Goal: Task Accomplishment & Management: Manage account settings

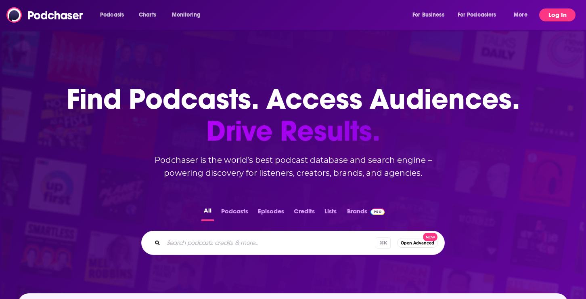
click at [560, 17] on button "Log In" at bounding box center [557, 14] width 36 height 13
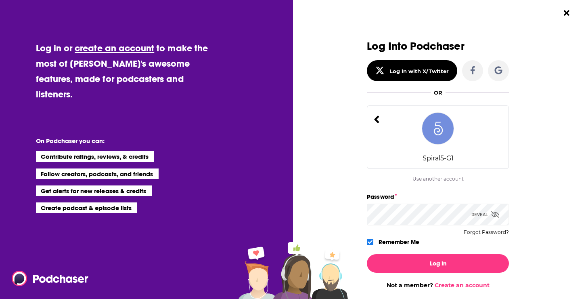
click at [379, 120] on icon "Dialog" at bounding box center [377, 119] width 6 height 12
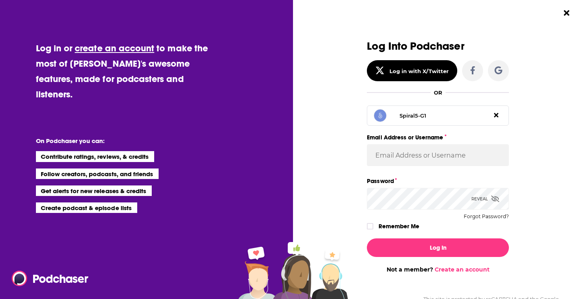
click at [422, 119] on div "Spiral5-G1" at bounding box center [438, 115] width 142 height 20
type input "Spiral5-G1"
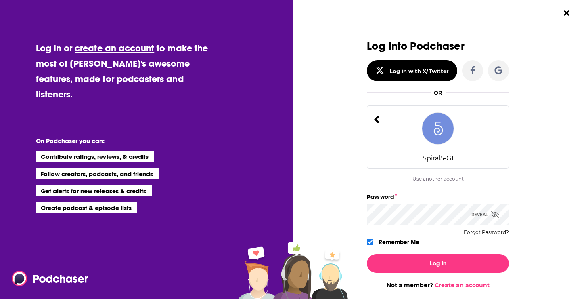
click at [378, 120] on icon "Dialog" at bounding box center [377, 119] width 6 height 12
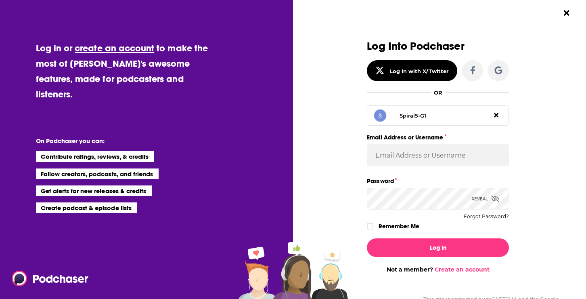
click at [497, 113] on icon "Dialog" at bounding box center [496, 115] width 4 height 4
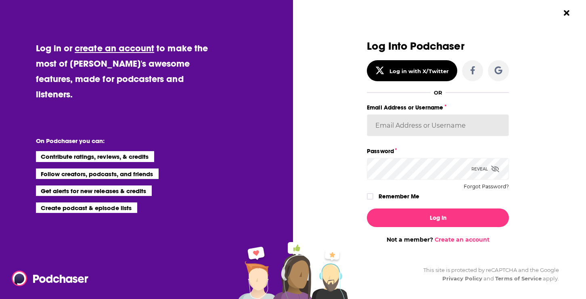
click at [407, 127] on input "Email Address or Username" at bounding box center [438, 125] width 142 height 22
type input "Spiral5-G2"
click at [497, 169] on icon "Dialog" at bounding box center [495, 168] width 8 height 6
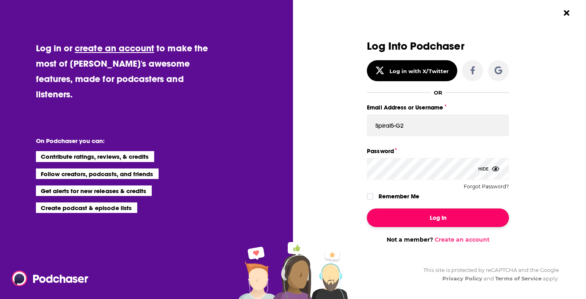
click at [418, 221] on button "Log In" at bounding box center [438, 217] width 142 height 19
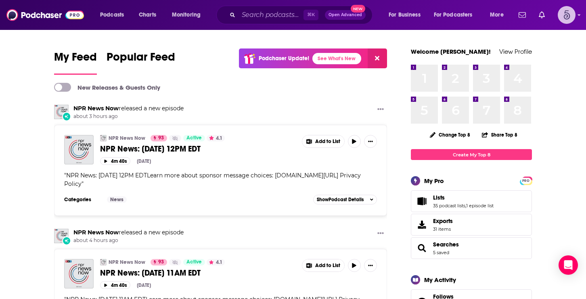
click at [572, 13] on img "Logged in as Spiral5-G2" at bounding box center [567, 15] width 18 height 18
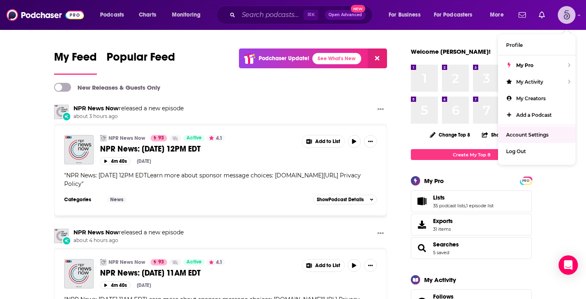
click at [532, 132] on span "Account Settings" at bounding box center [527, 135] width 42 height 6
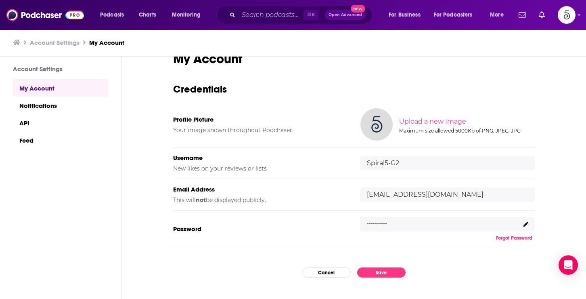
scroll to position [17, 0]
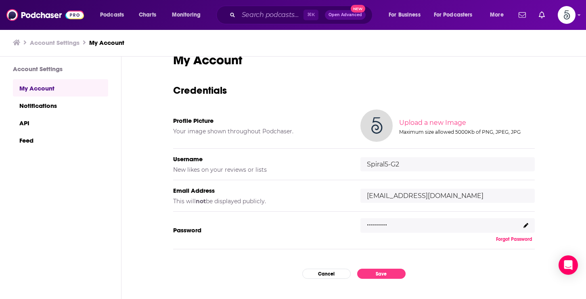
click at [525, 223] on icon at bounding box center [525, 225] width 5 height 5
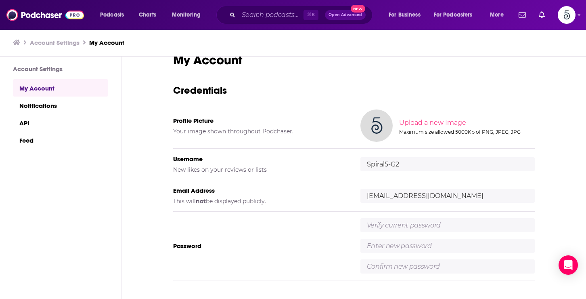
click at [418, 223] on input "text" at bounding box center [447, 225] width 174 height 14
paste input "PublisisterhooD5%"
type input "PublisisterhooD5%"
click at [348, 229] on div "Password [SECURITY_DATA]" at bounding box center [354, 245] width 362 height 69
click at [382, 245] on input "text" at bounding box center [447, 245] width 174 height 14
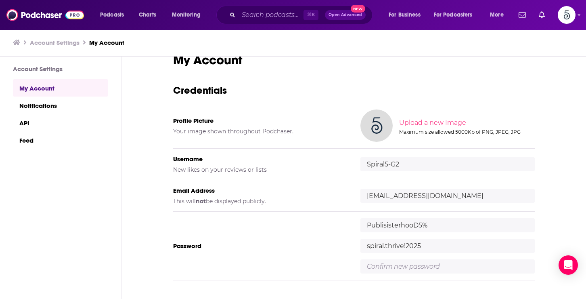
click at [368, 246] on input "spiral.thrive!2025" at bounding box center [447, 245] width 174 height 14
click at [404, 246] on input "Spiral.thrive!2025" at bounding box center [447, 245] width 174 height 14
type input "Spiral.thrivE!2025"
click at [546, 192] on div "My Account Credentials Profile Picture Your image shown throughout Podchaser. U…" at bounding box center [353, 177] width 464 height 243
click at [426, 249] on input "Spiral.thrivE!2025" at bounding box center [447, 245] width 174 height 14
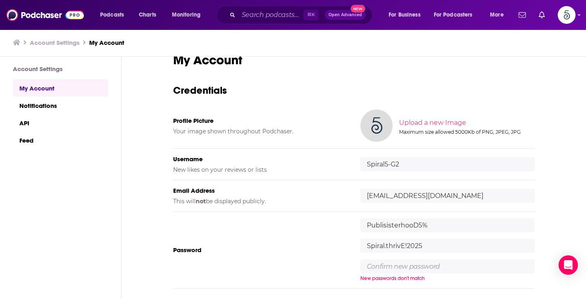
click at [375, 266] on input "text" at bounding box center [447, 266] width 174 height 14
type input "Spiral.thrivE!2025"
click at [558, 201] on div "My Account Credentials Profile Picture Your image shown throughout Podchaser. U…" at bounding box center [353, 177] width 464 height 243
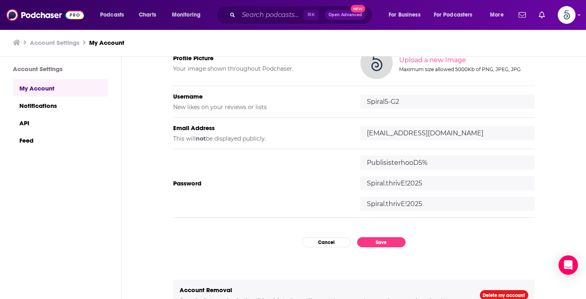
scroll to position [78, 0]
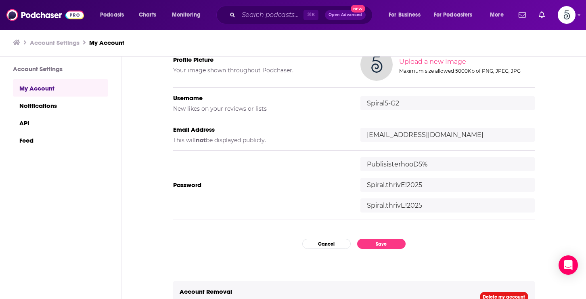
drag, startPoint x: 425, startPoint y: 184, endPoint x: 366, endPoint y: 185, distance: 59.3
click at [366, 185] on input "Spiral.thrivE!2025" at bounding box center [447, 185] width 174 height 14
click at [310, 180] on div "Password [SECURITY_DATA] Spiral.thrivE!2025 Spiral.thrivE!2025" at bounding box center [354, 184] width 362 height 69
click at [383, 242] on button "Save" at bounding box center [381, 243] width 48 height 10
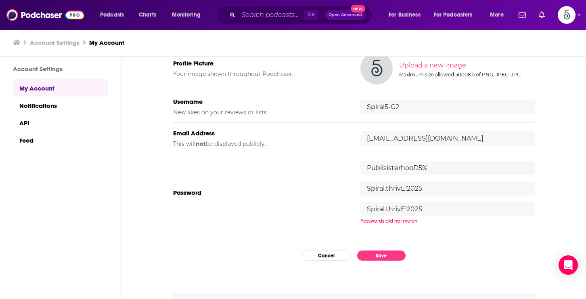
scroll to position [69, 0]
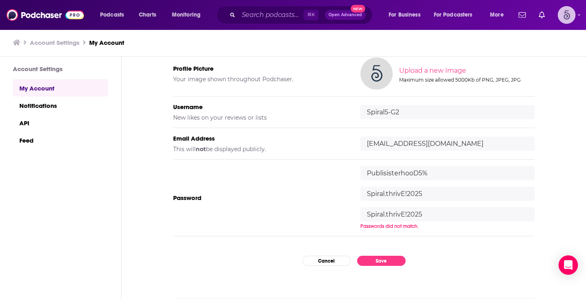
click at [579, 13] on icon "Show profile menu" at bounding box center [578, 15] width 3 height 5
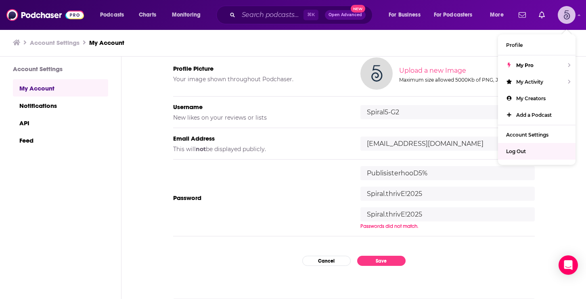
click at [526, 146] on div "Log Out" at bounding box center [536, 151] width 77 height 17
